Goal: Check status: Check status

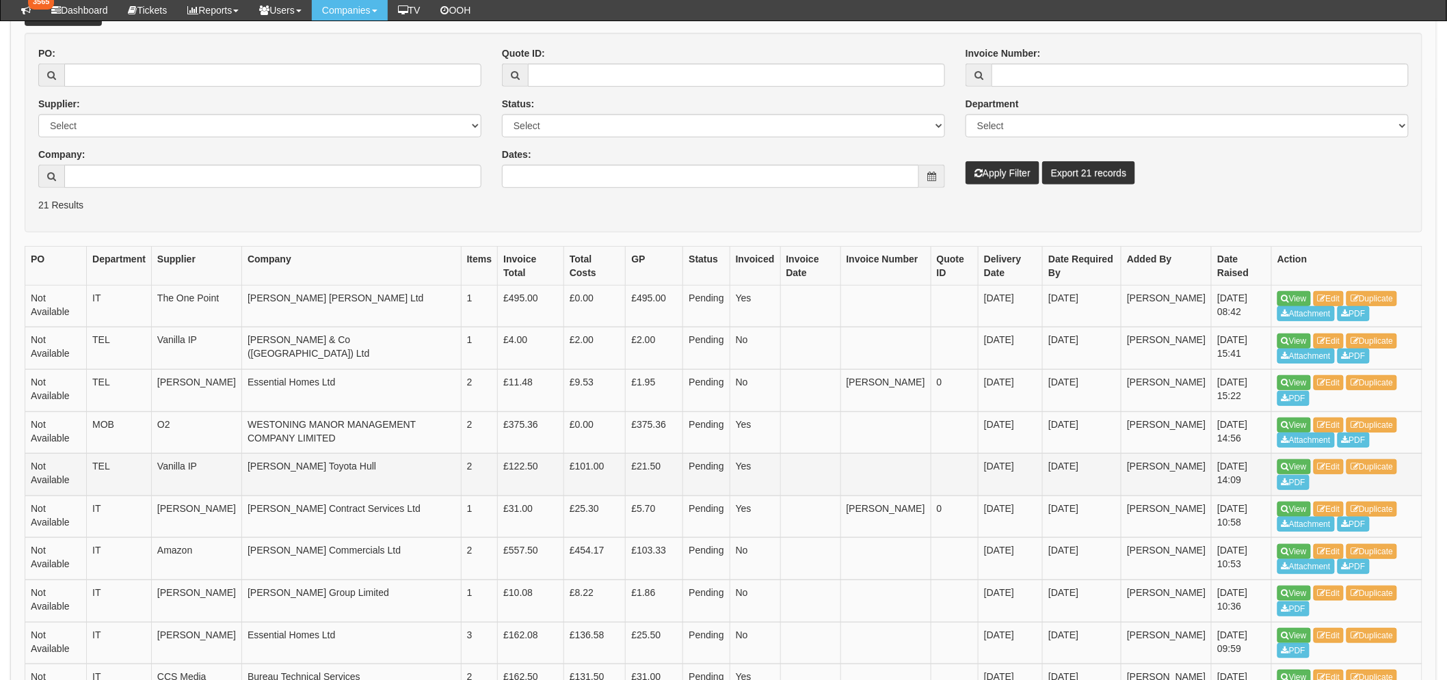
scroll to position [228, 0]
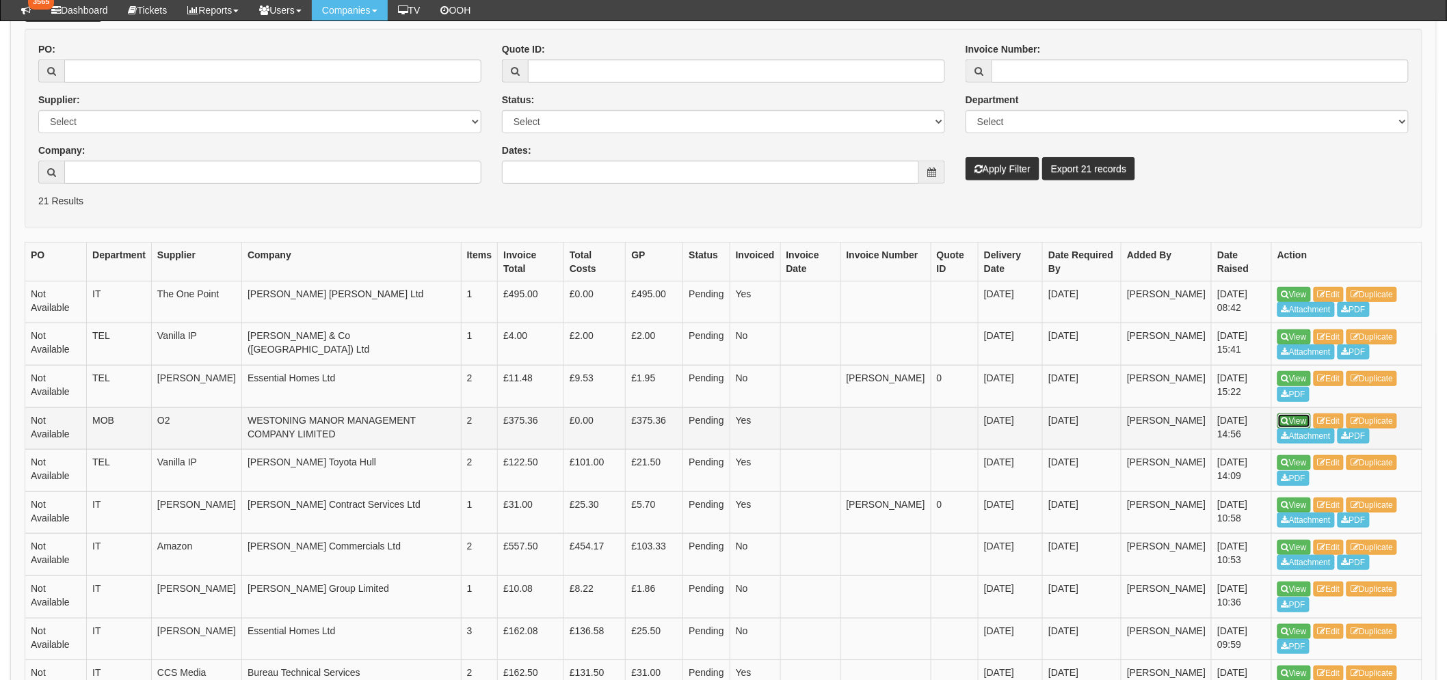
click at [1288, 425] on icon at bounding box center [1286, 421] width 8 height 8
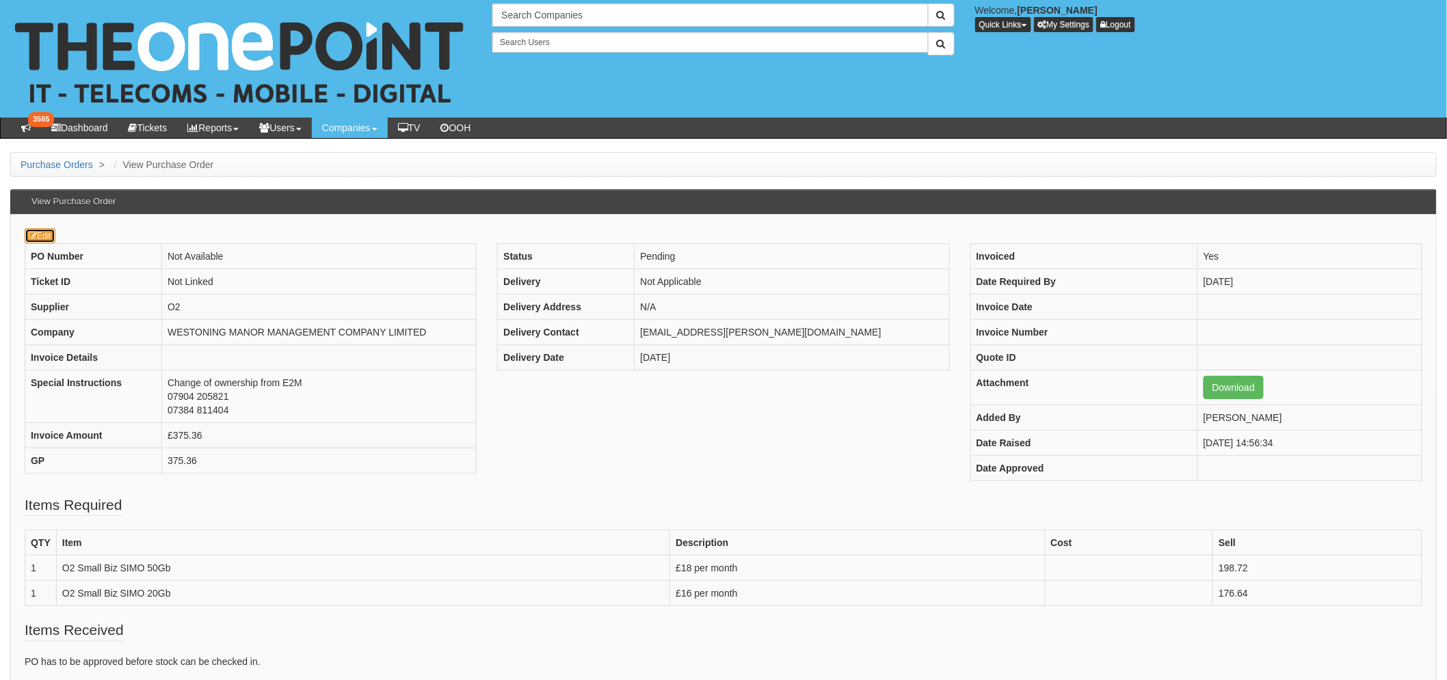
click at [51, 238] on link "Edit" at bounding box center [40, 235] width 31 height 15
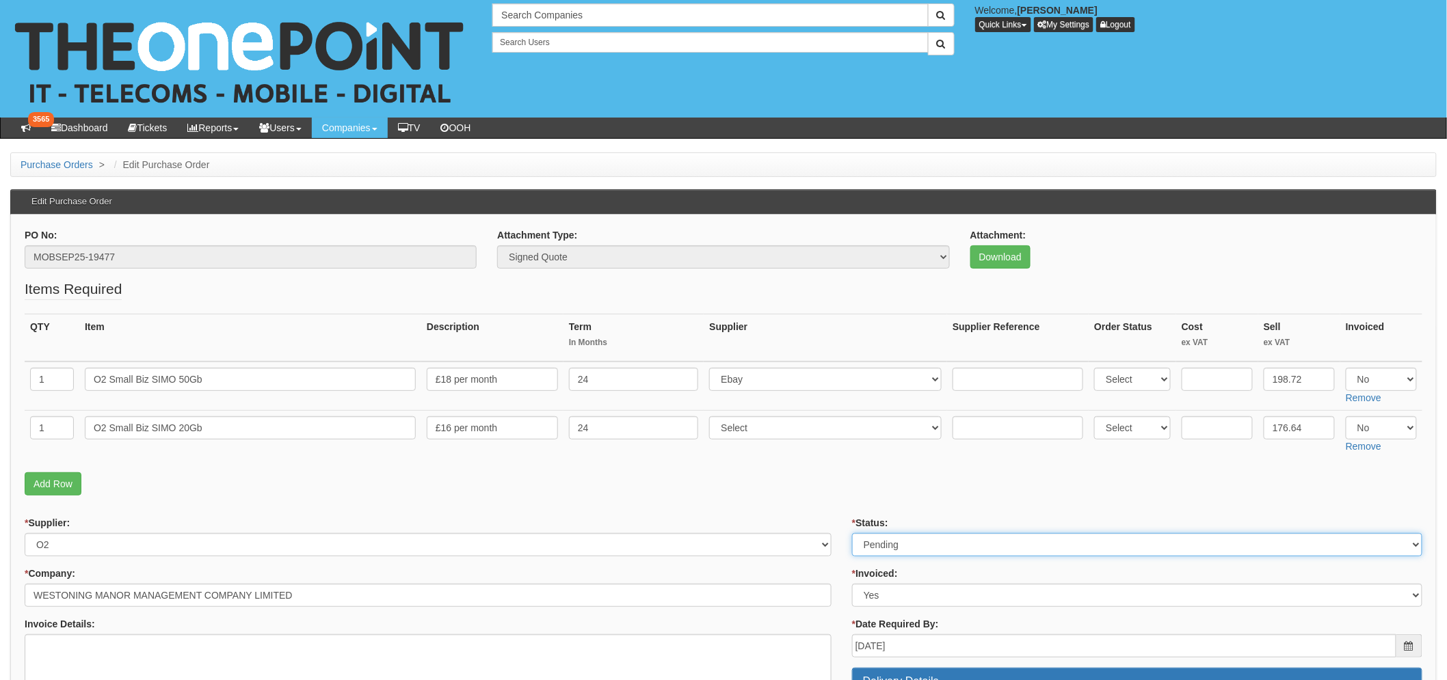
click at [937, 544] on select "Select Approved Completed Delivered Invoiced Ordered Ordered to site Part Order…" at bounding box center [1137, 544] width 570 height 23
select select "2"
click at [852, 533] on select "Select Approved Completed Delivered Invoiced Ordered Ordered to site Part Order…" at bounding box center [1137, 544] width 570 height 23
click at [730, 498] on fieldset "Items Required QTY Item Description Term In Months Supplier Supplier Reference …" at bounding box center [724, 391] width 1398 height 224
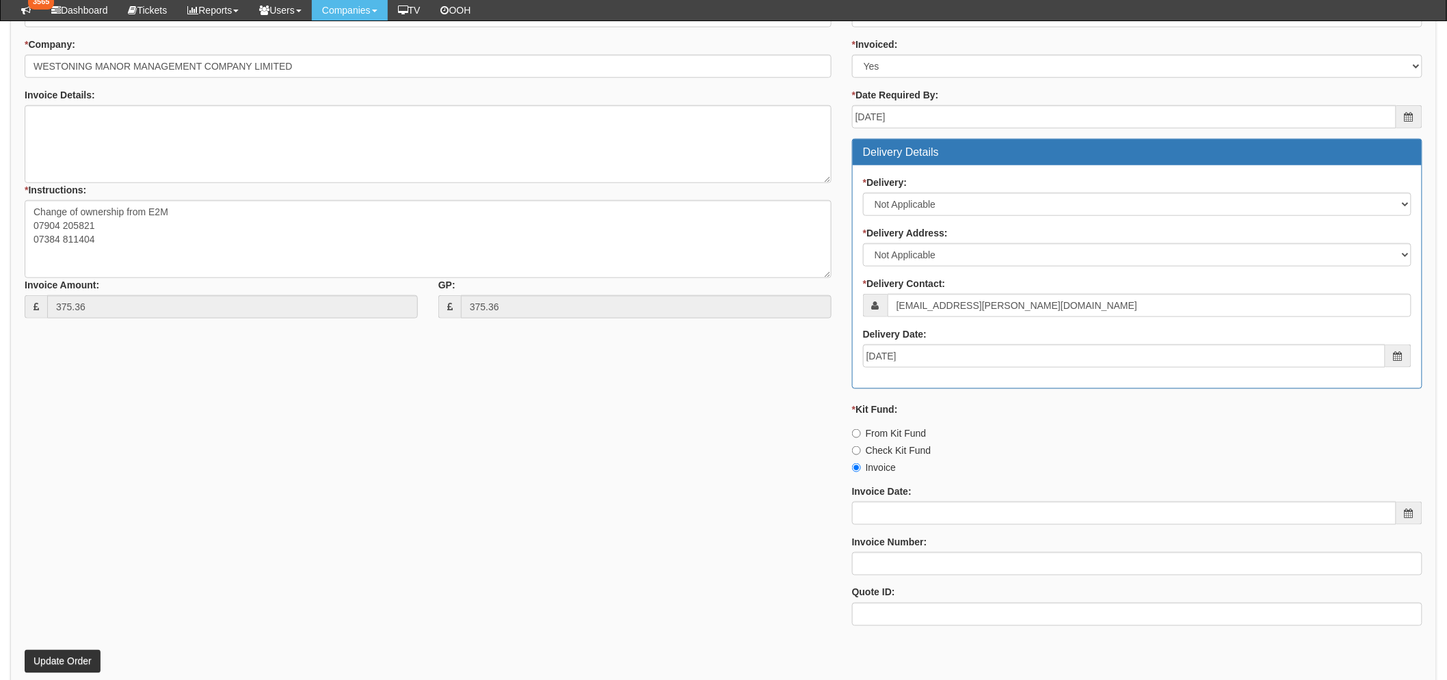
scroll to position [598, 0]
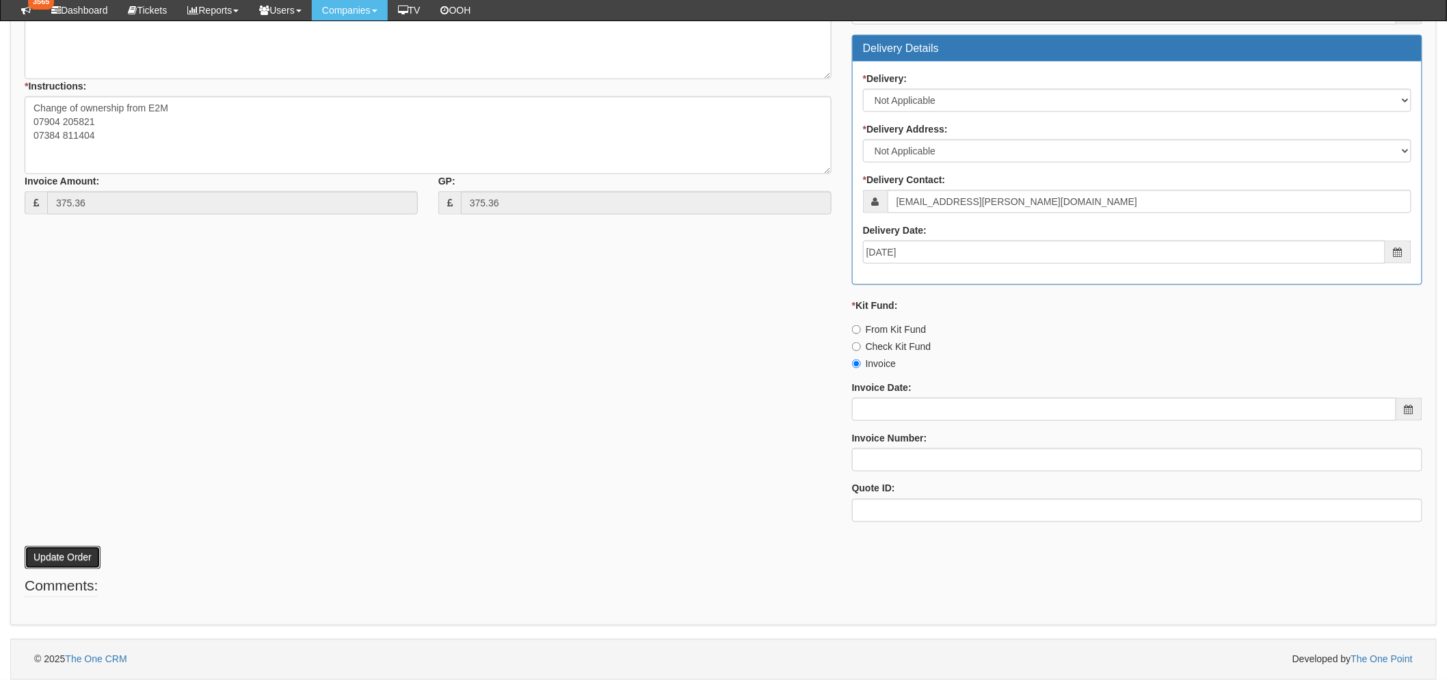
click at [52, 557] on button "Update Order" at bounding box center [63, 557] width 76 height 23
